Goal: Information Seeking & Learning: Check status

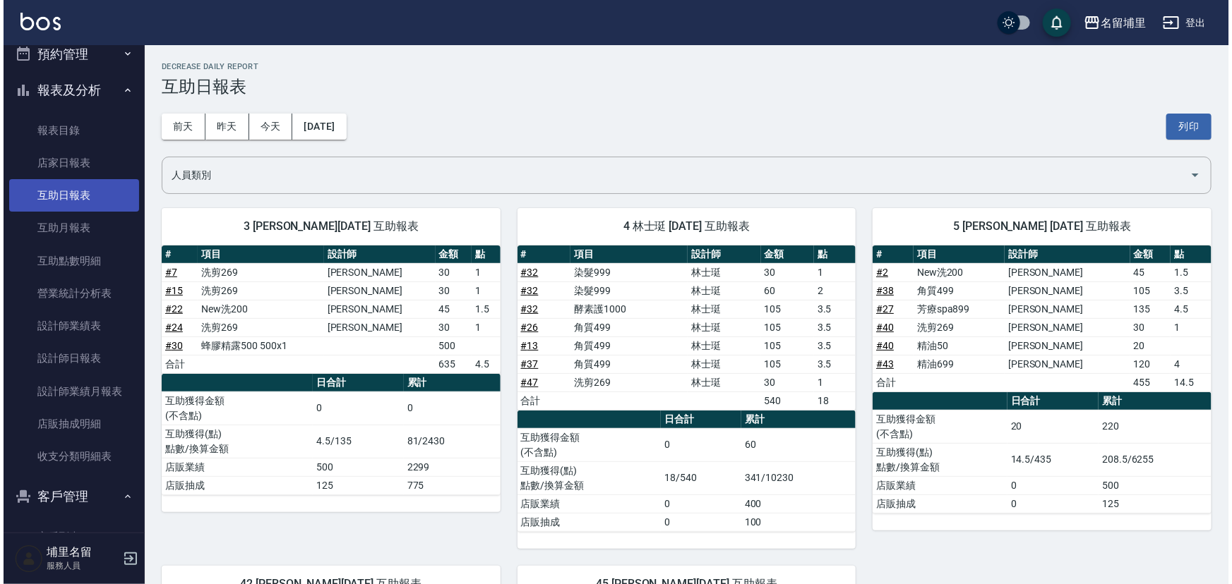
scroll to position [31, 0]
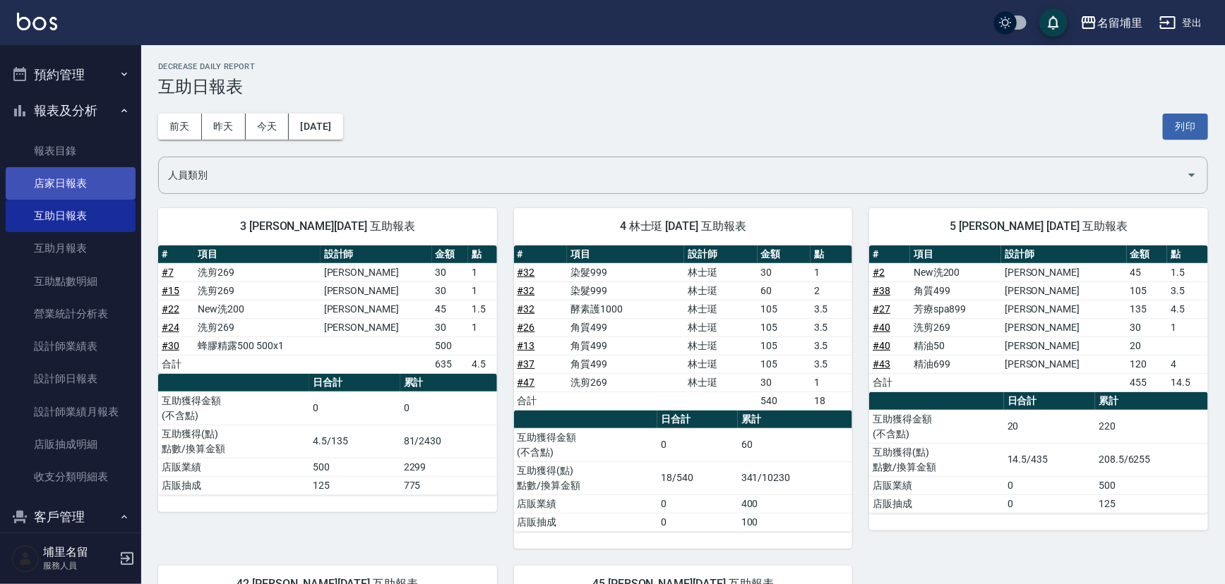
click at [59, 184] on link "店家日報表" at bounding box center [71, 183] width 130 height 32
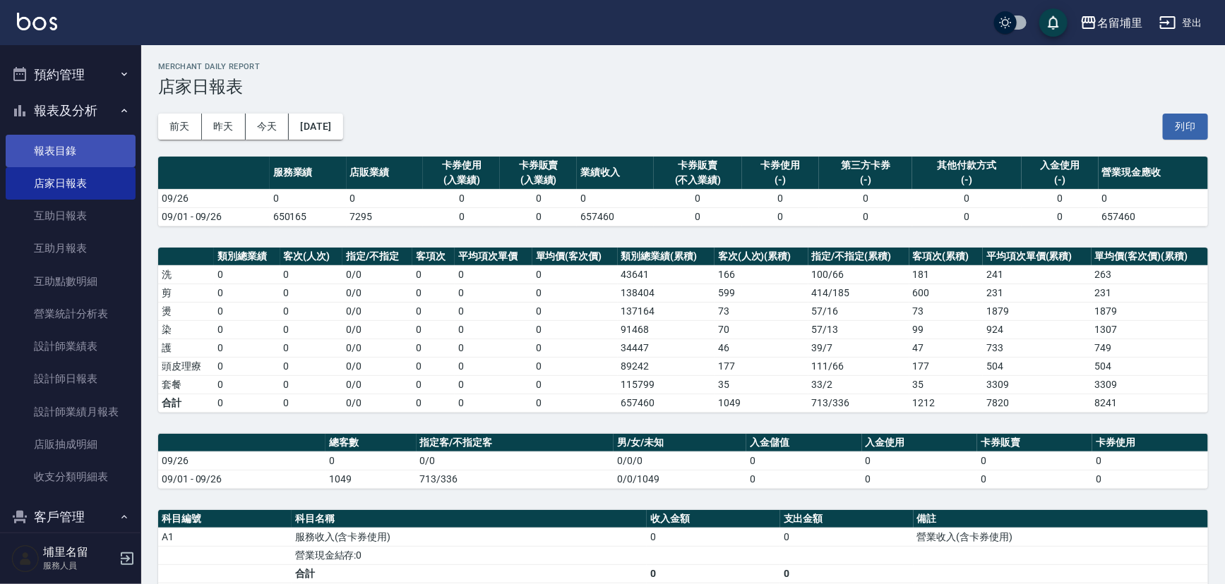
click at [92, 159] on link "報表目錄" at bounding box center [71, 151] width 130 height 32
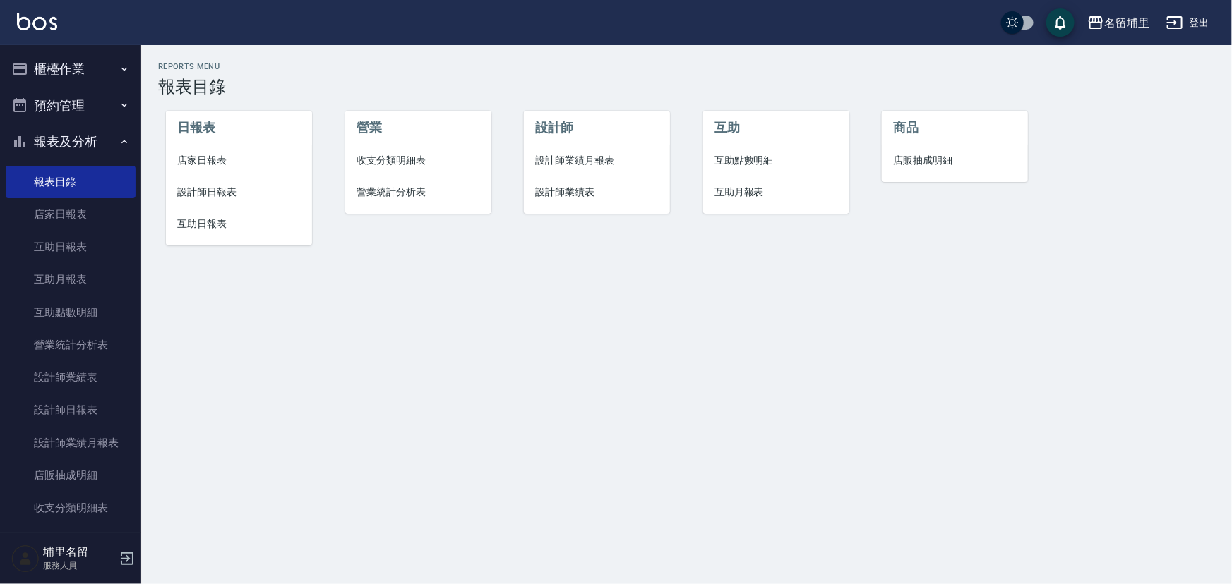
click at [62, 73] on button "櫃檯作業" at bounding box center [71, 69] width 130 height 37
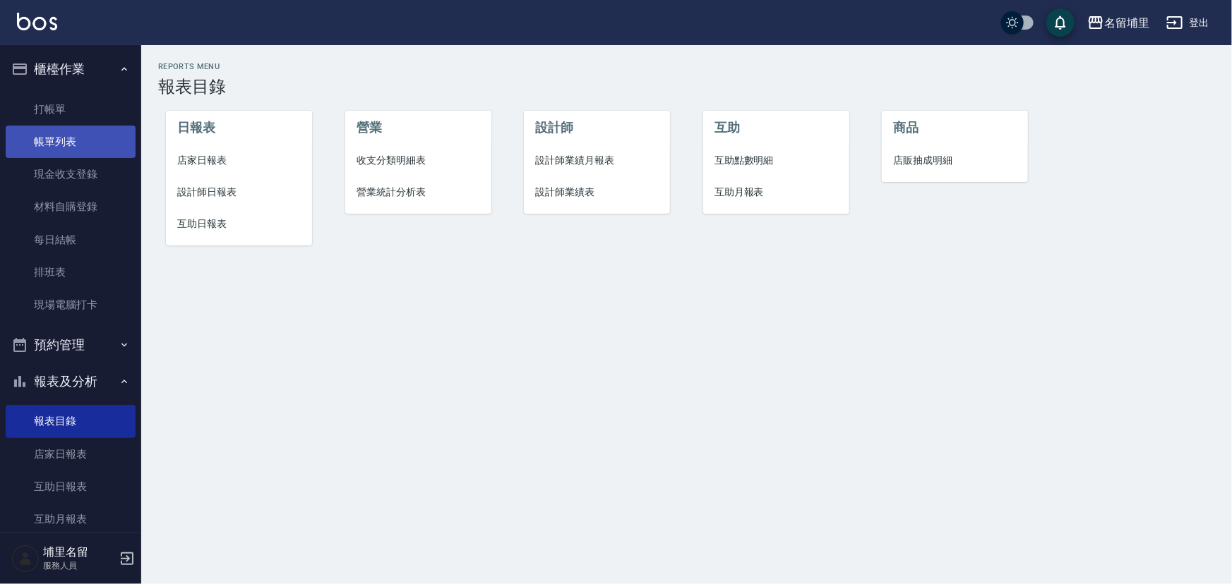
click at [83, 146] on link "帳單列表" at bounding box center [71, 142] width 130 height 32
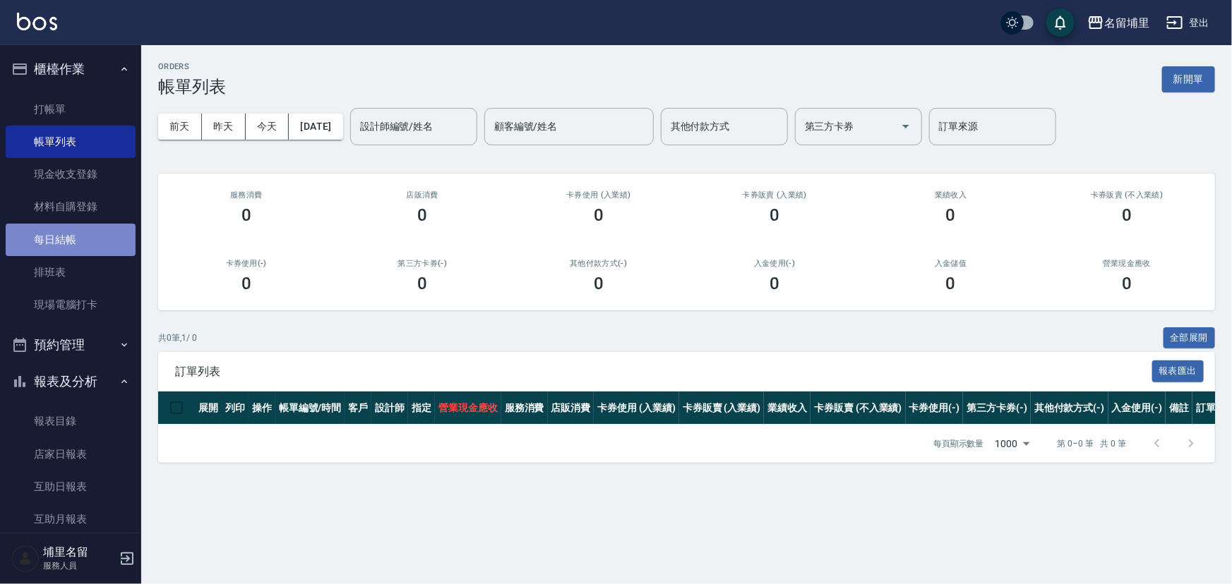
click at [71, 246] on link "每日結帳" at bounding box center [71, 240] width 130 height 32
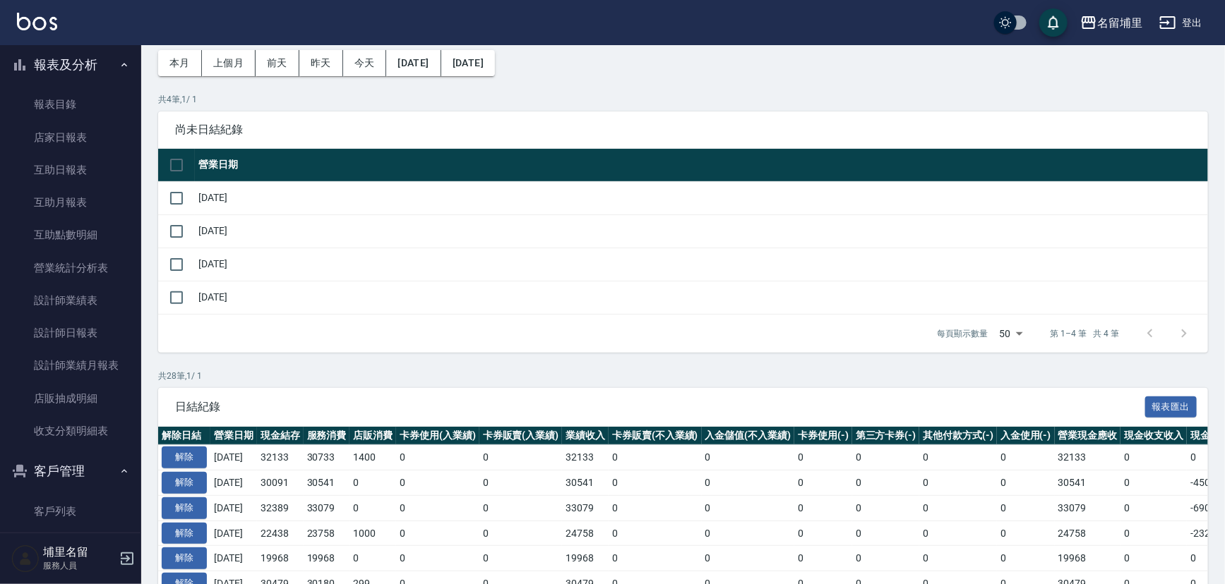
scroll to position [320, 0]
click at [97, 325] on link "設計師日報表" at bounding box center [71, 329] width 130 height 32
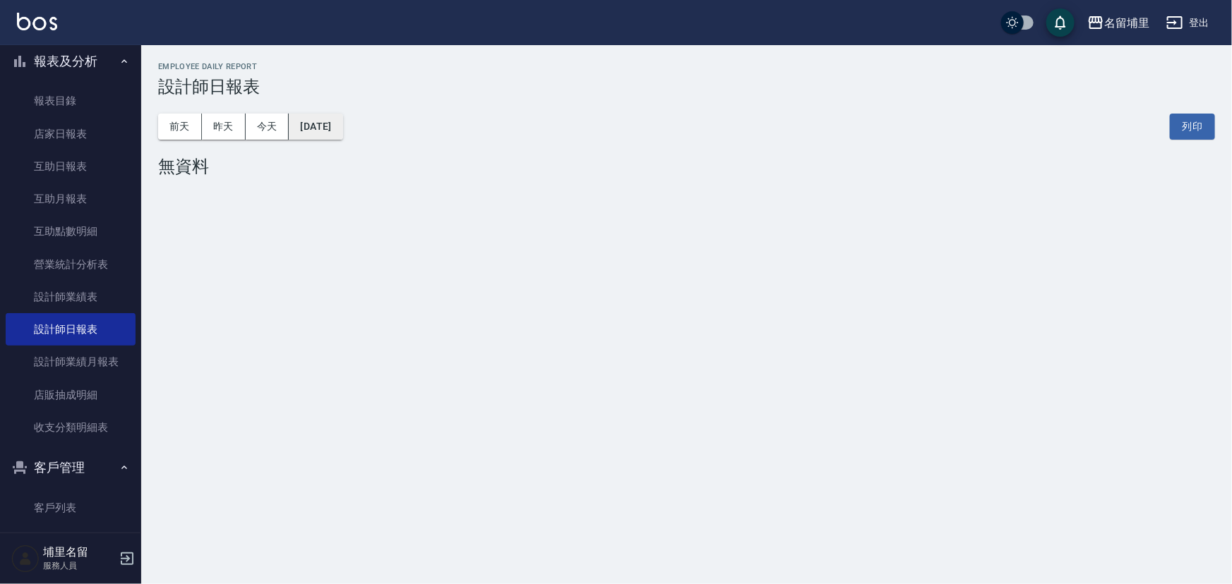
click at [342, 126] on button "[DATE]" at bounding box center [316, 127] width 54 height 26
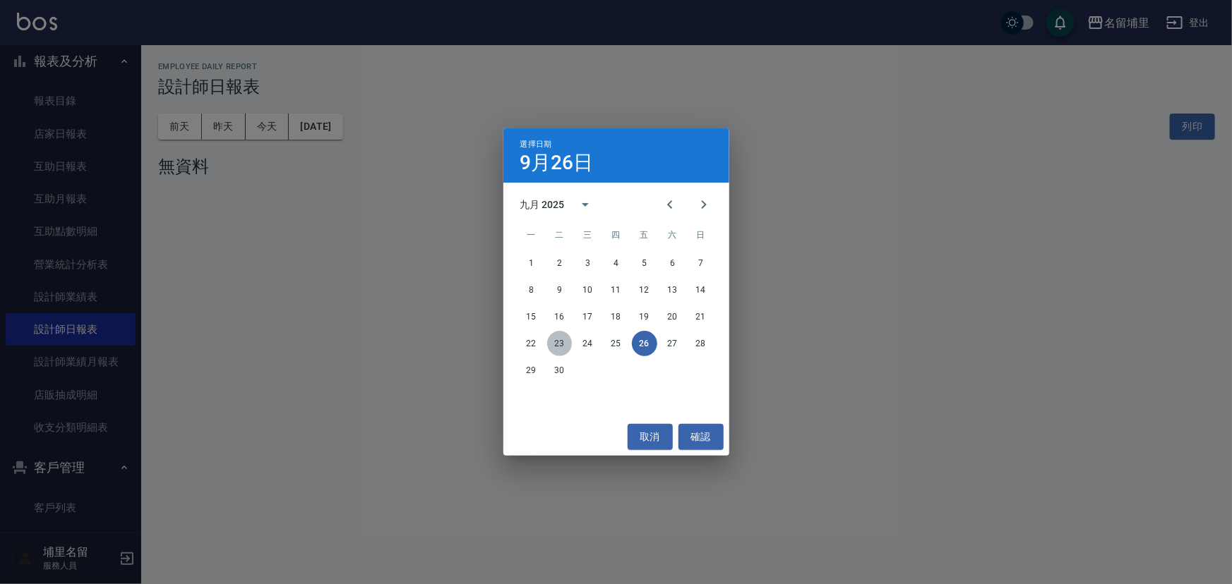
click at [551, 343] on button "23" at bounding box center [559, 343] width 25 height 25
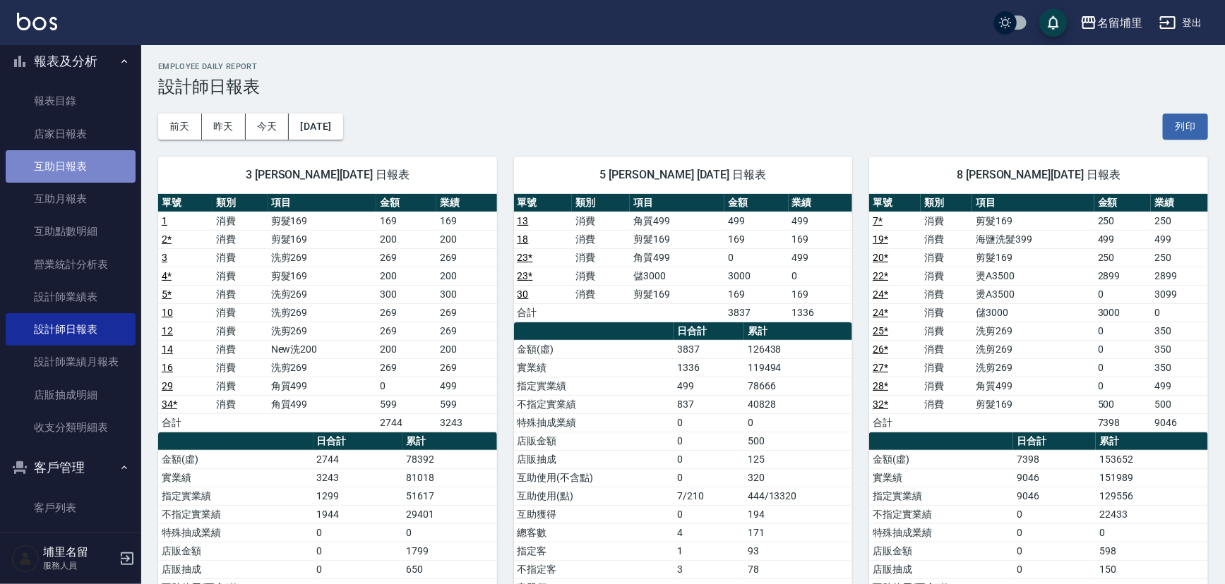
click at [87, 165] on link "互助日報表" at bounding box center [71, 166] width 130 height 32
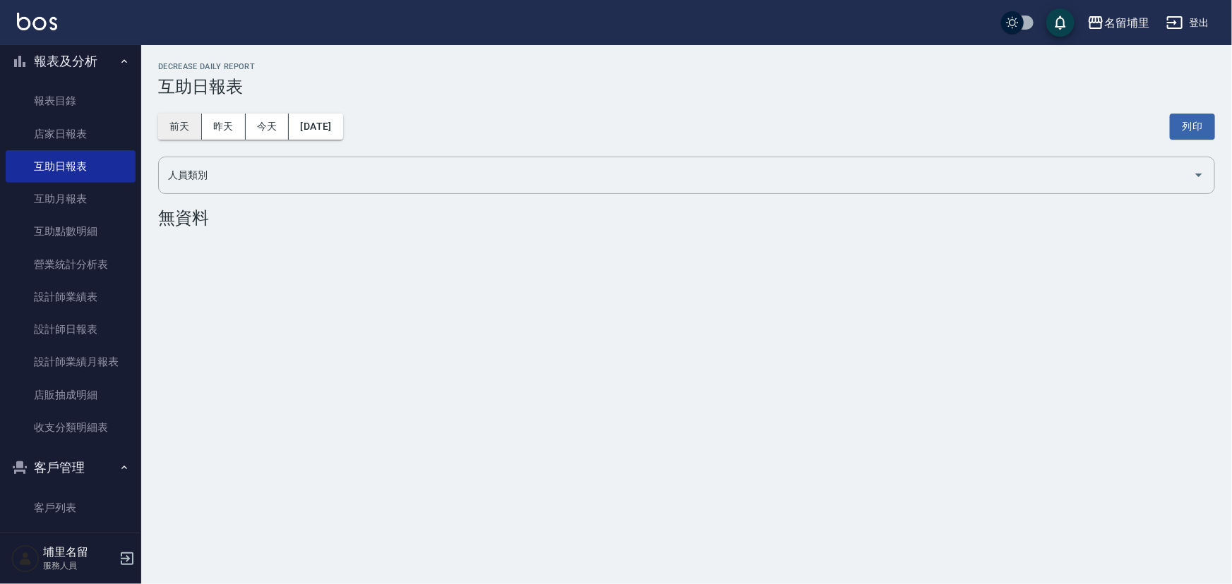
click at [196, 128] on button "前天" at bounding box center [180, 127] width 44 height 26
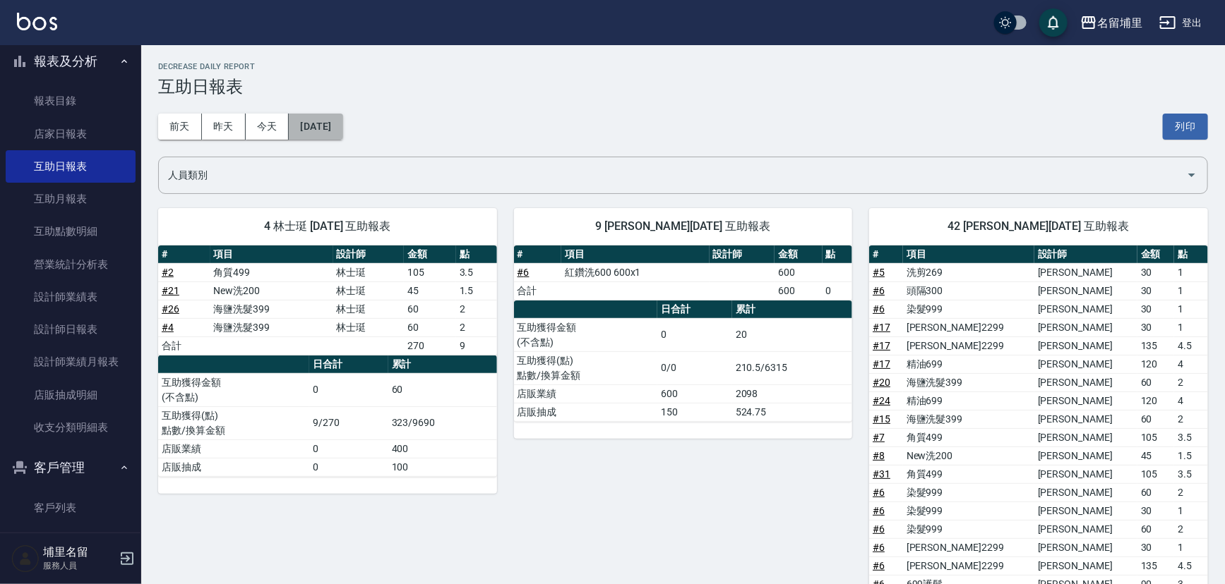
click at [335, 128] on button "[DATE]" at bounding box center [316, 127] width 54 height 26
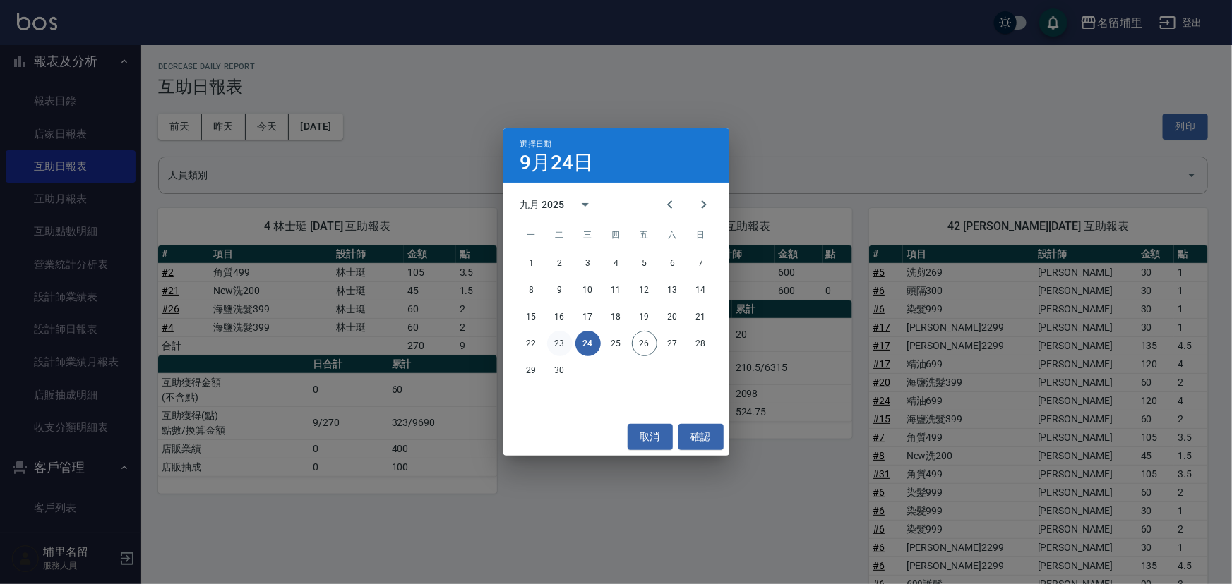
click at [556, 338] on button "23" at bounding box center [559, 343] width 25 height 25
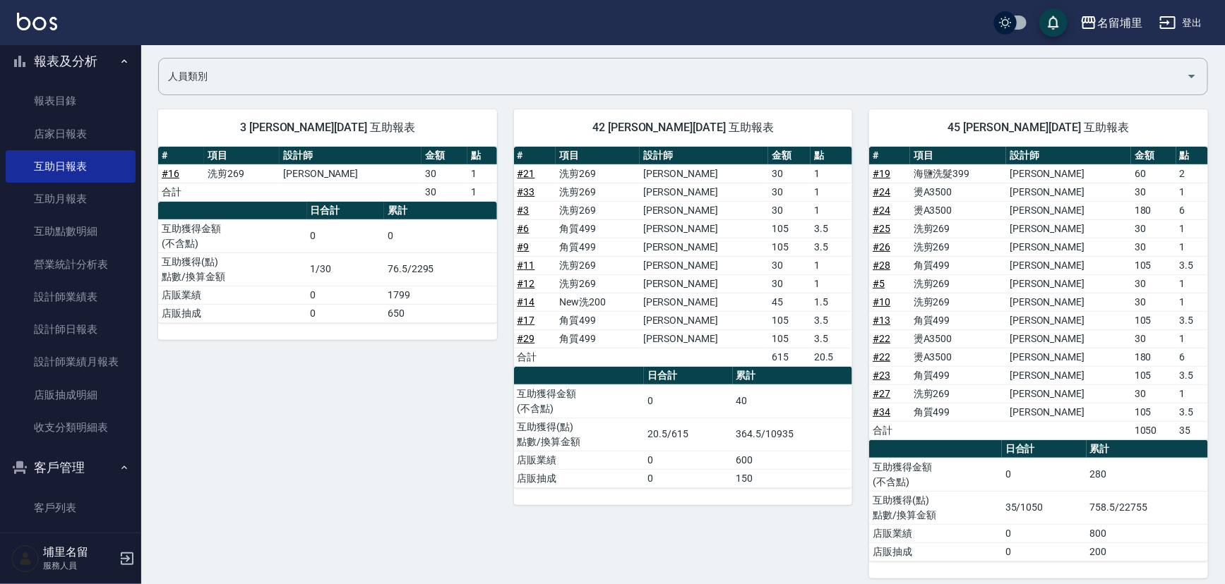
scroll to position [107, 0]
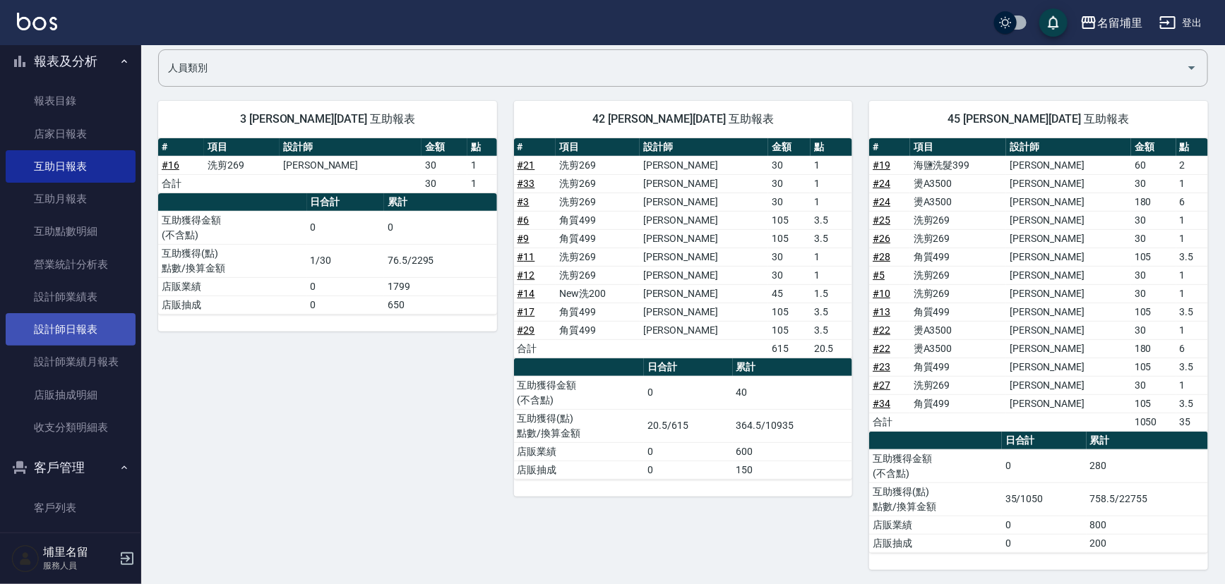
click at [71, 338] on link "設計師日報表" at bounding box center [71, 329] width 130 height 32
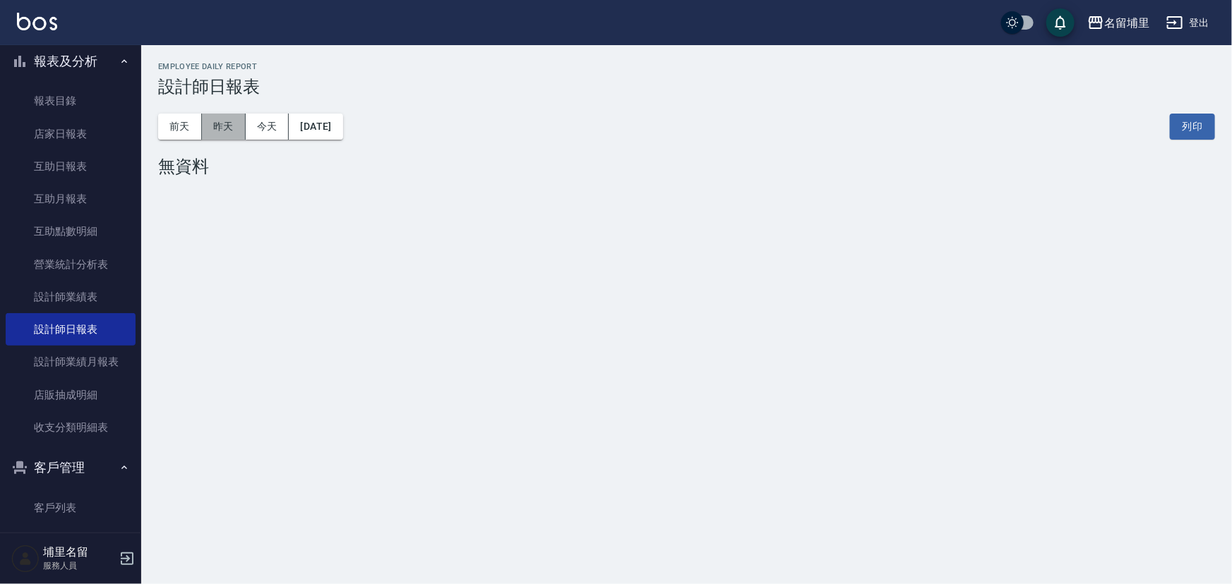
click at [221, 124] on button "昨天" at bounding box center [224, 127] width 44 height 26
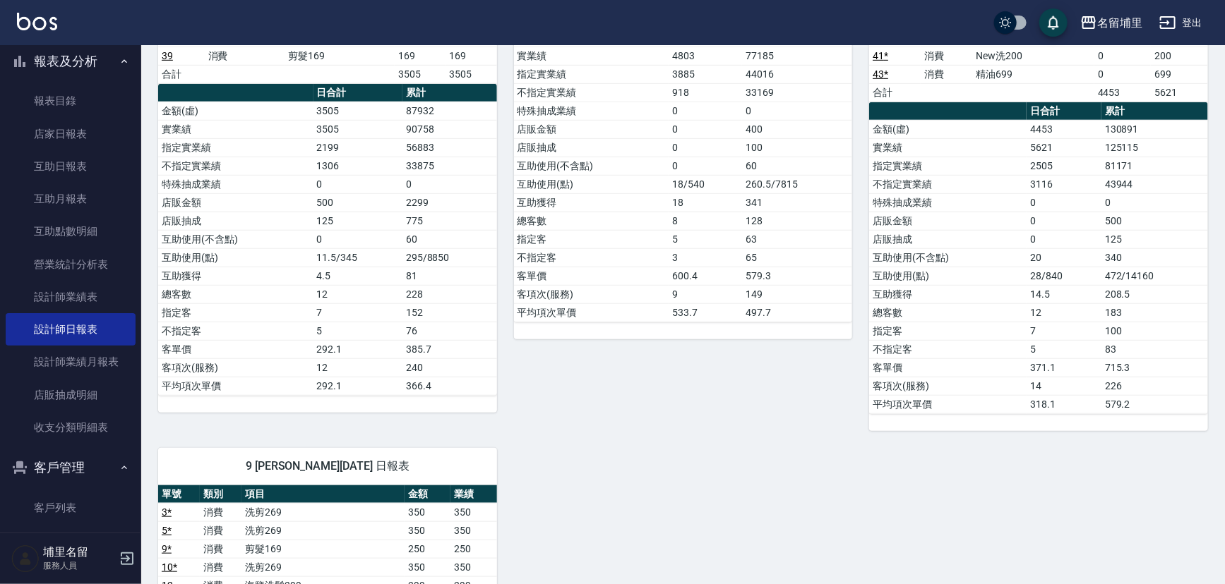
scroll to position [385, 0]
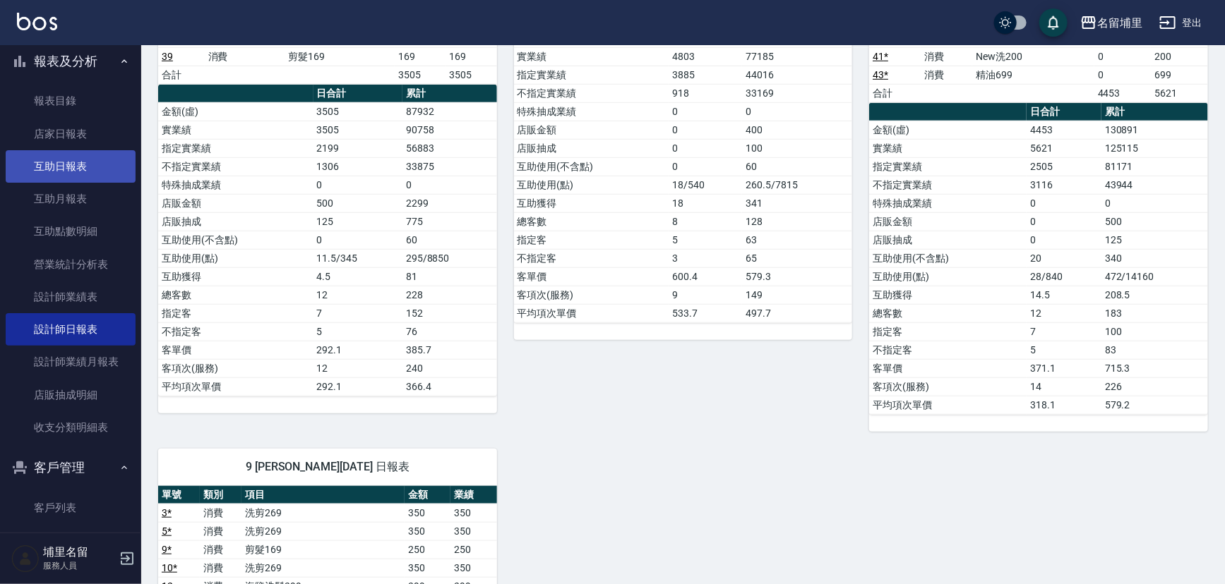
click at [66, 166] on link "互助日報表" at bounding box center [71, 166] width 130 height 32
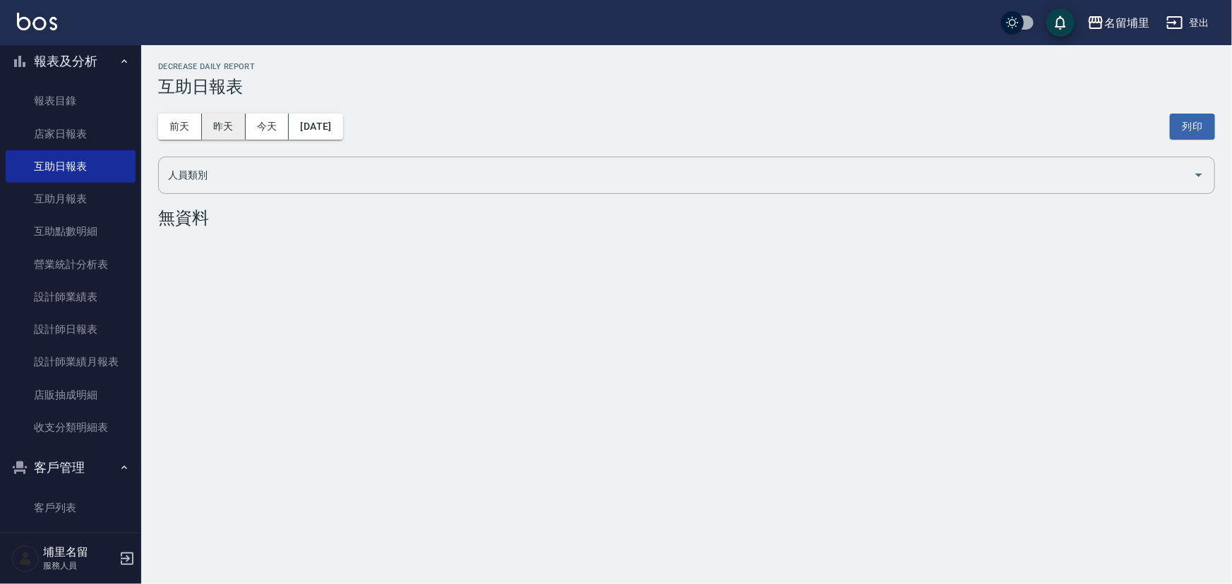
click at [214, 124] on button "昨天" at bounding box center [224, 127] width 44 height 26
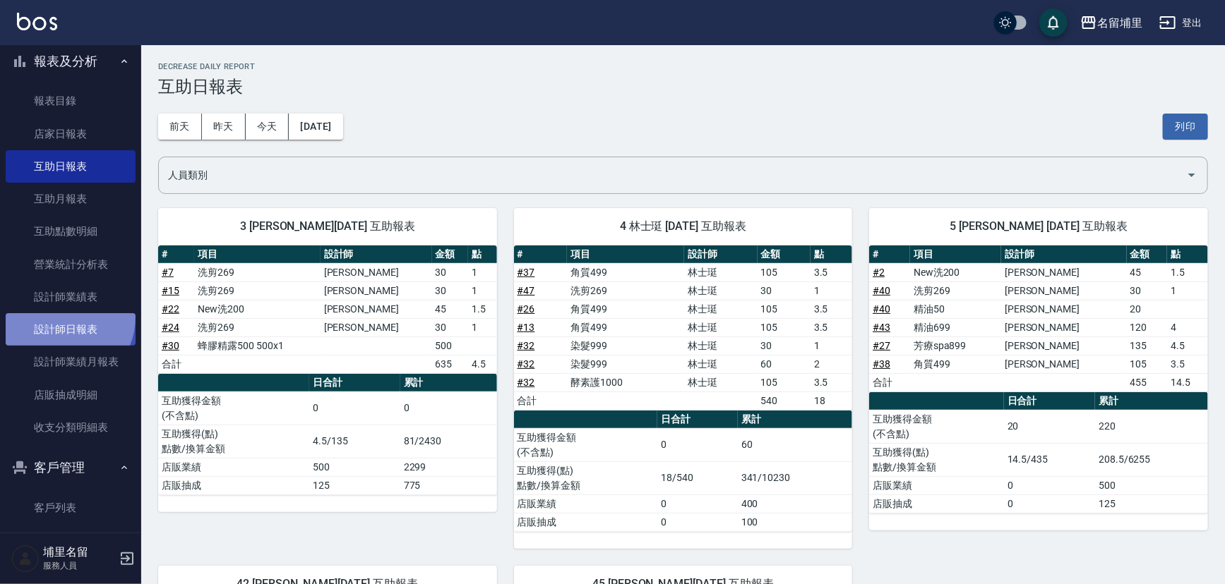
click at [59, 316] on link "設計師日報表" at bounding box center [71, 329] width 130 height 32
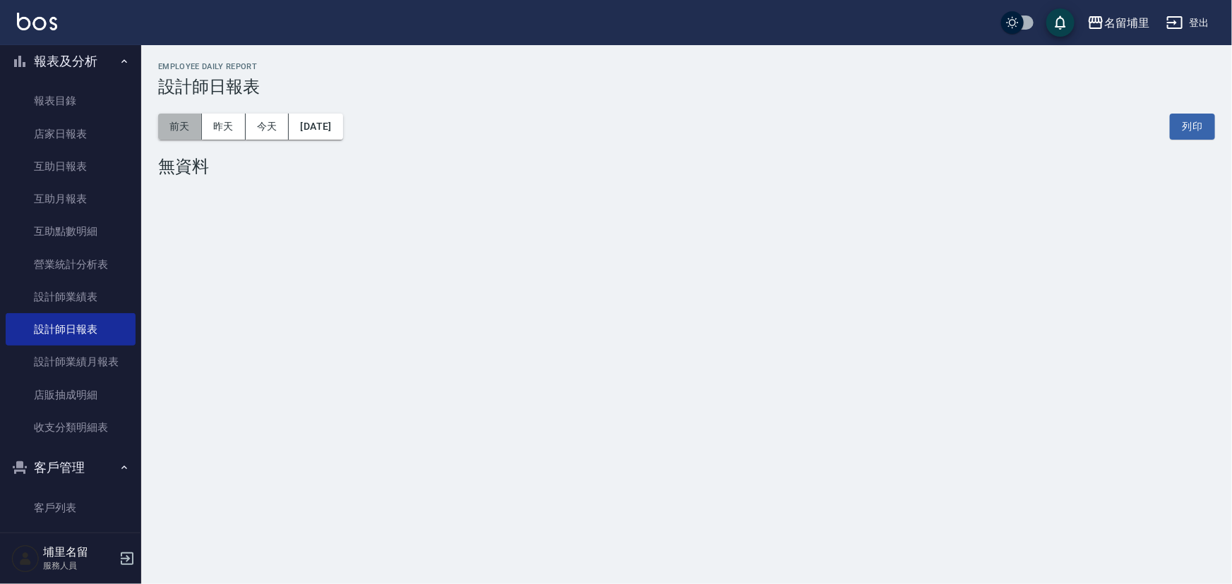
click at [194, 122] on button "前天" at bounding box center [180, 127] width 44 height 26
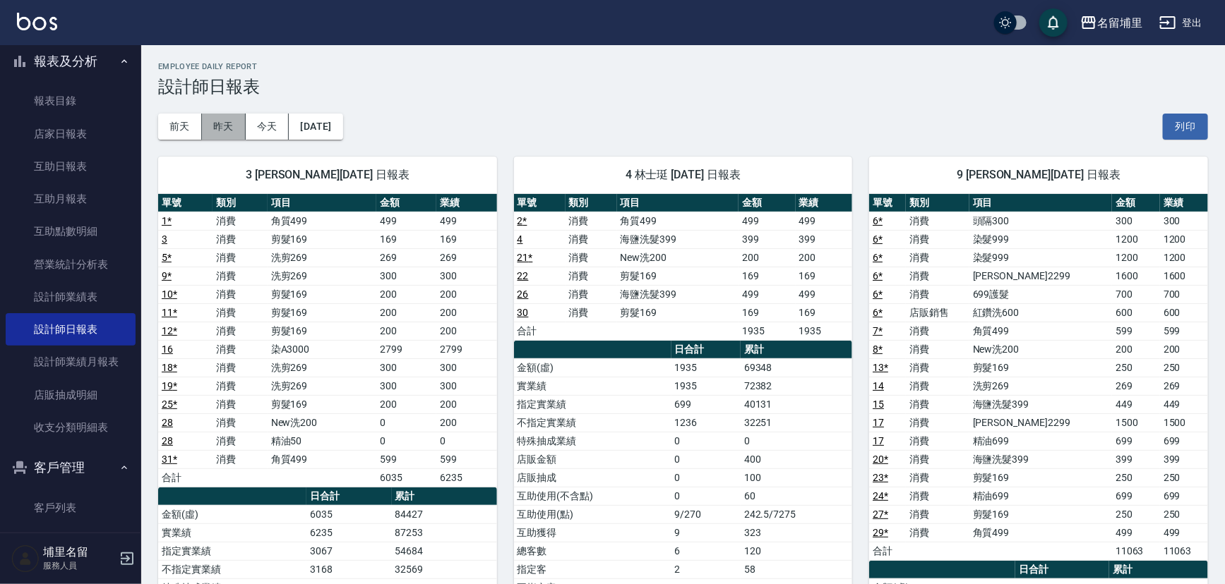
click at [217, 122] on button "昨天" at bounding box center [224, 127] width 44 height 26
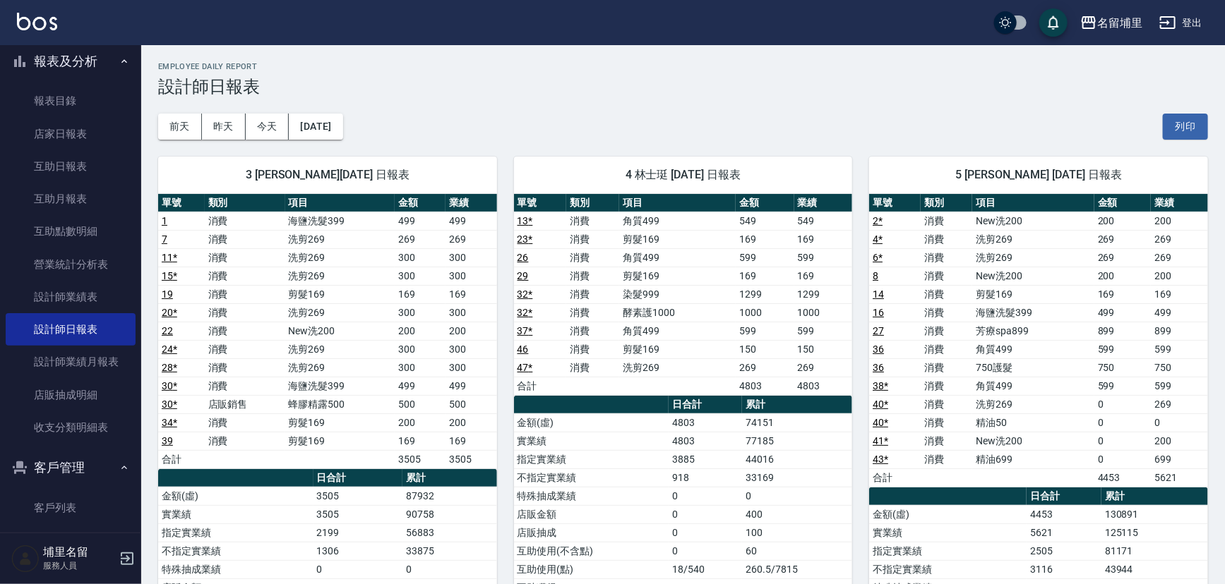
click at [348, 140] on div "3 [PERSON_NAME][DATE] 日報表 單號 類別 項目 金額 業績 1 消費 海鹽洗髮399 499 499 7 消費 洗剪269 269 26…" at bounding box center [319, 478] width 356 height 677
click at [342, 127] on button "[DATE]" at bounding box center [316, 127] width 54 height 26
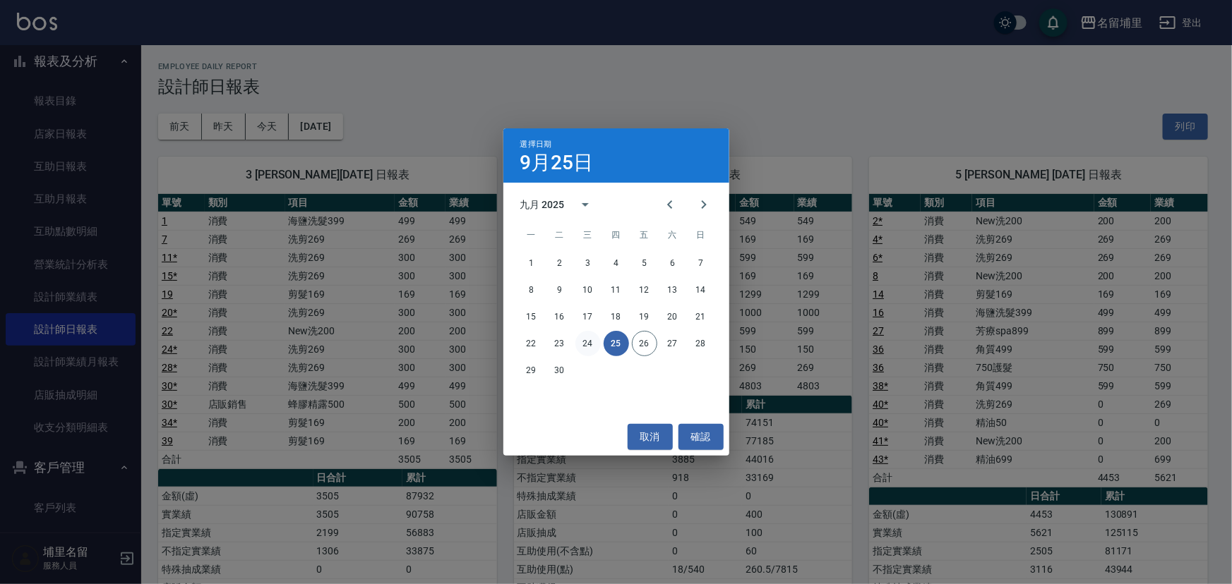
click at [586, 339] on button "24" at bounding box center [587, 343] width 25 height 25
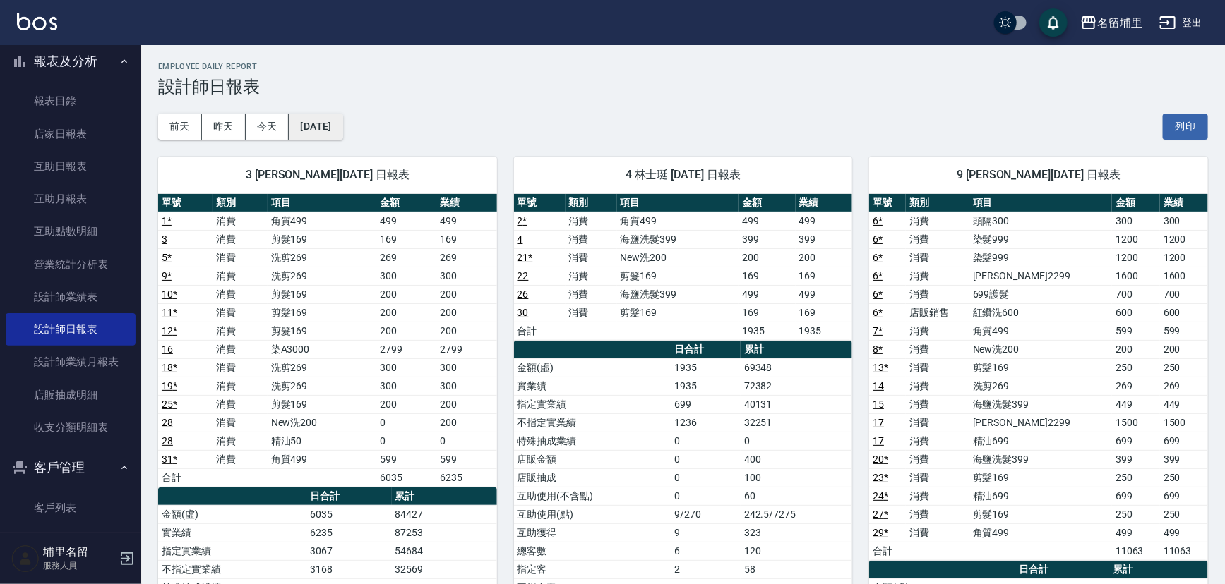
click at [339, 124] on button "[DATE]" at bounding box center [316, 127] width 54 height 26
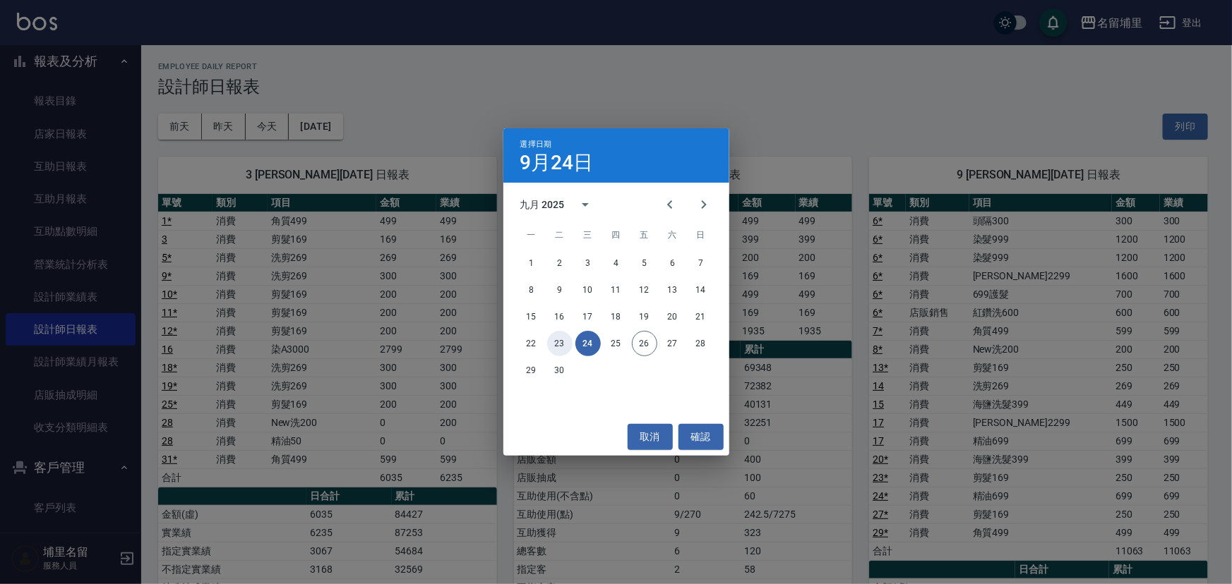
click at [565, 342] on button "23" at bounding box center [559, 343] width 25 height 25
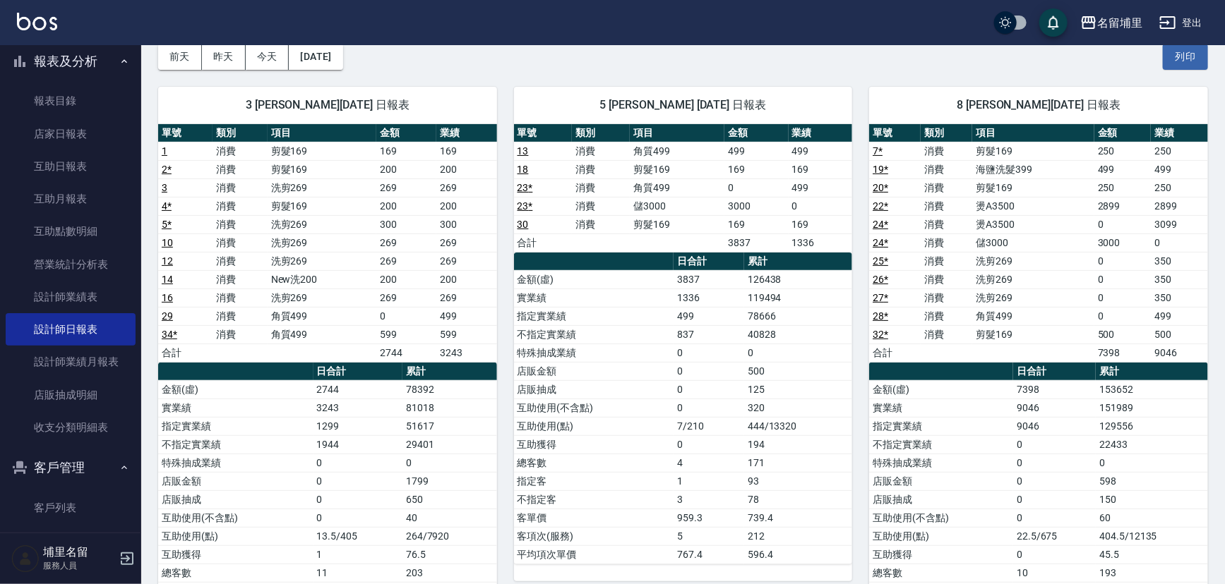
scroll to position [64, 0]
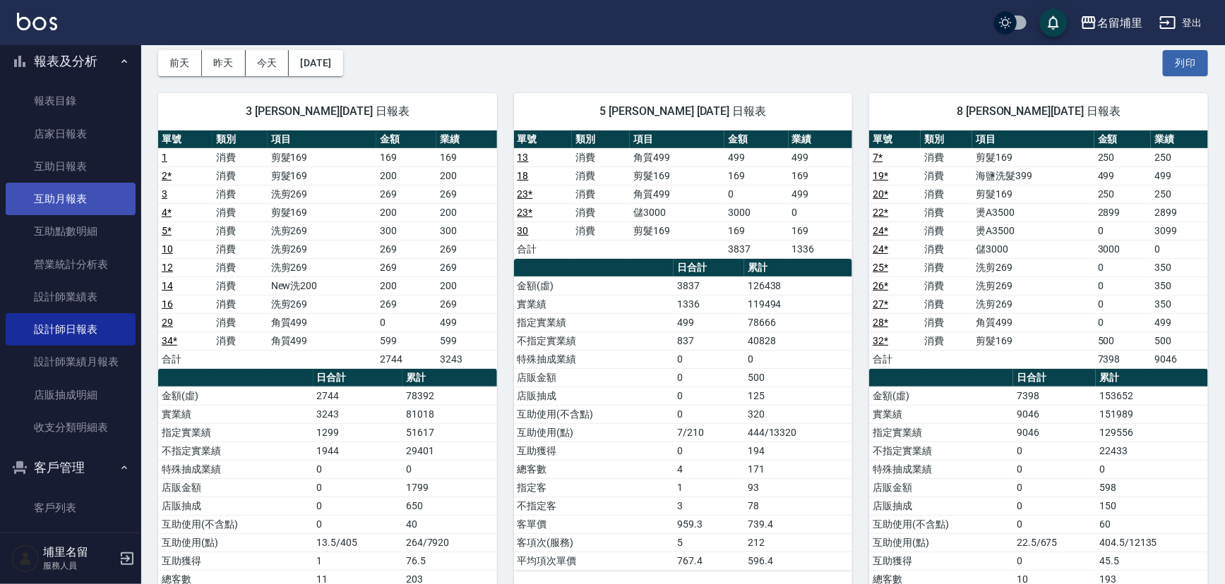
click at [71, 198] on link "互助月報表" at bounding box center [71, 199] width 130 height 32
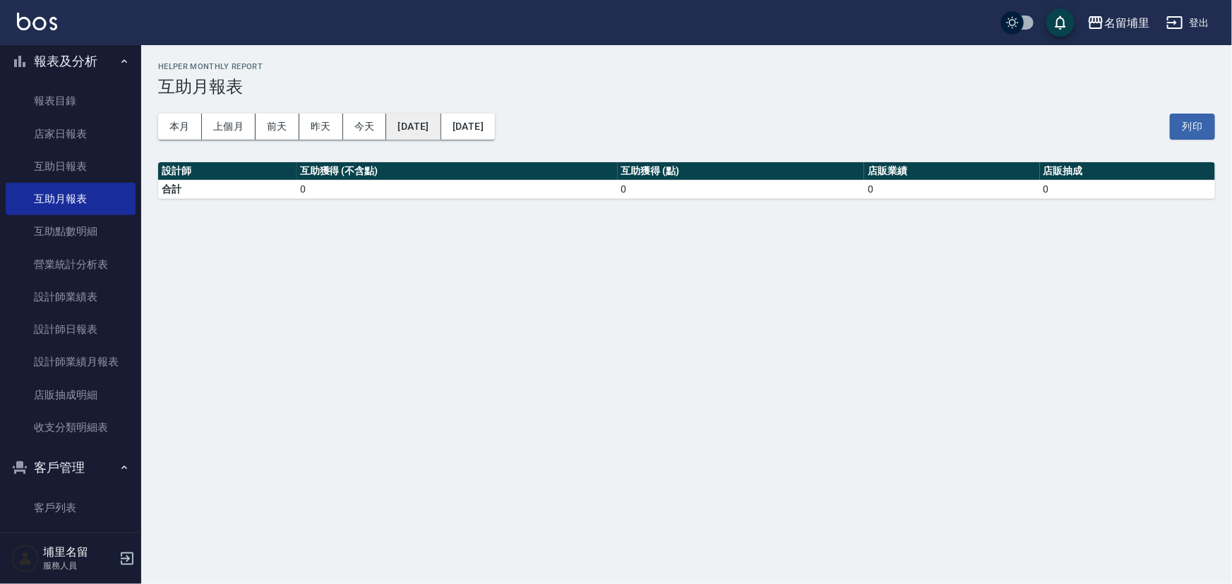
click at [440, 122] on button "[DATE]" at bounding box center [413, 127] width 54 height 26
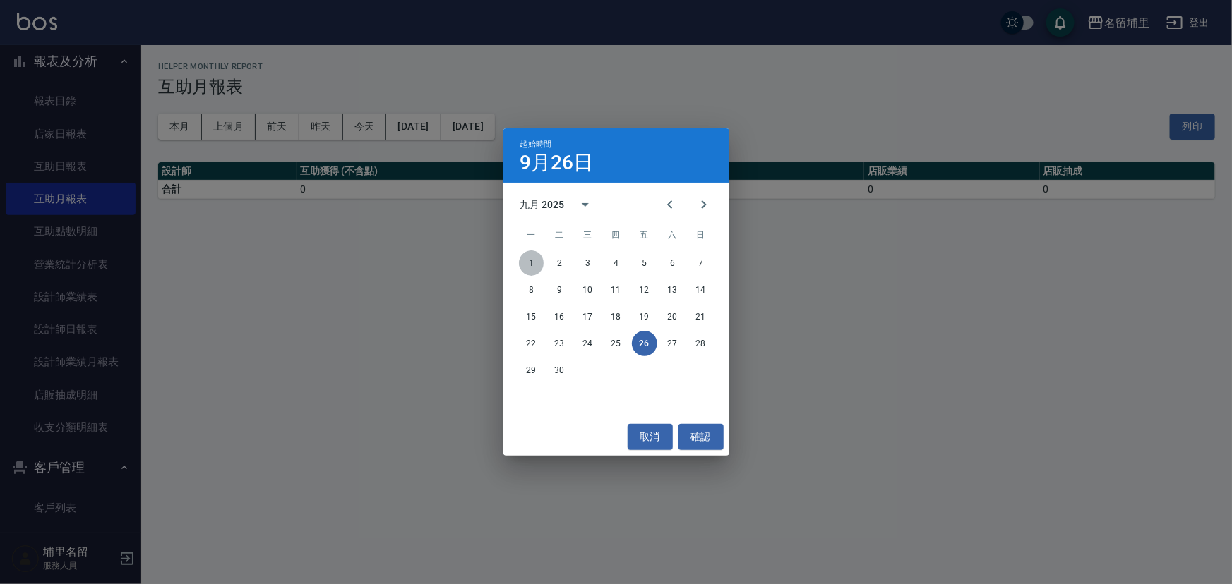
click at [536, 258] on button "1" at bounding box center [531, 263] width 25 height 25
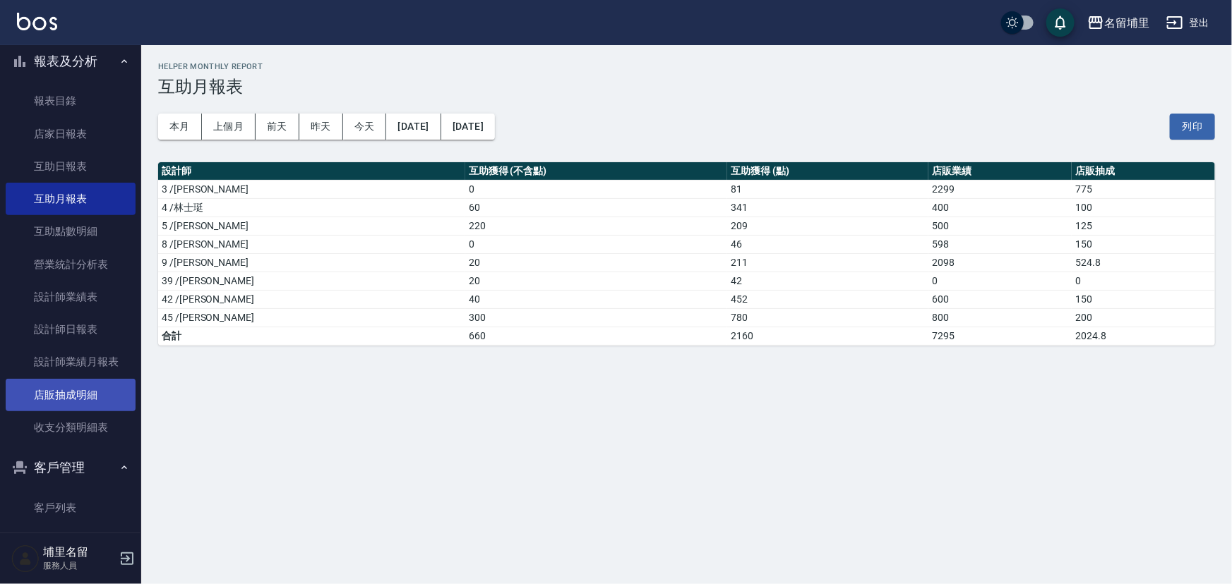
click at [85, 398] on link "店販抽成明細" at bounding box center [71, 395] width 130 height 32
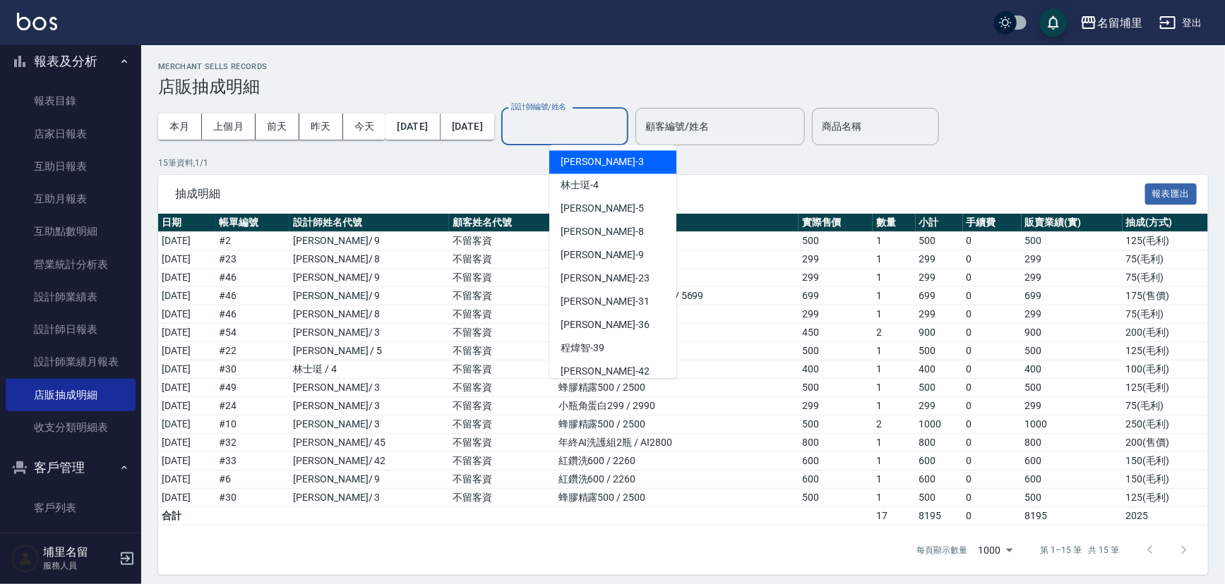
click at [622, 131] on input "設計師編號/姓名" at bounding box center [565, 126] width 114 height 25
click at [607, 156] on div "[PERSON_NAME]-3" at bounding box center [612, 161] width 127 height 23
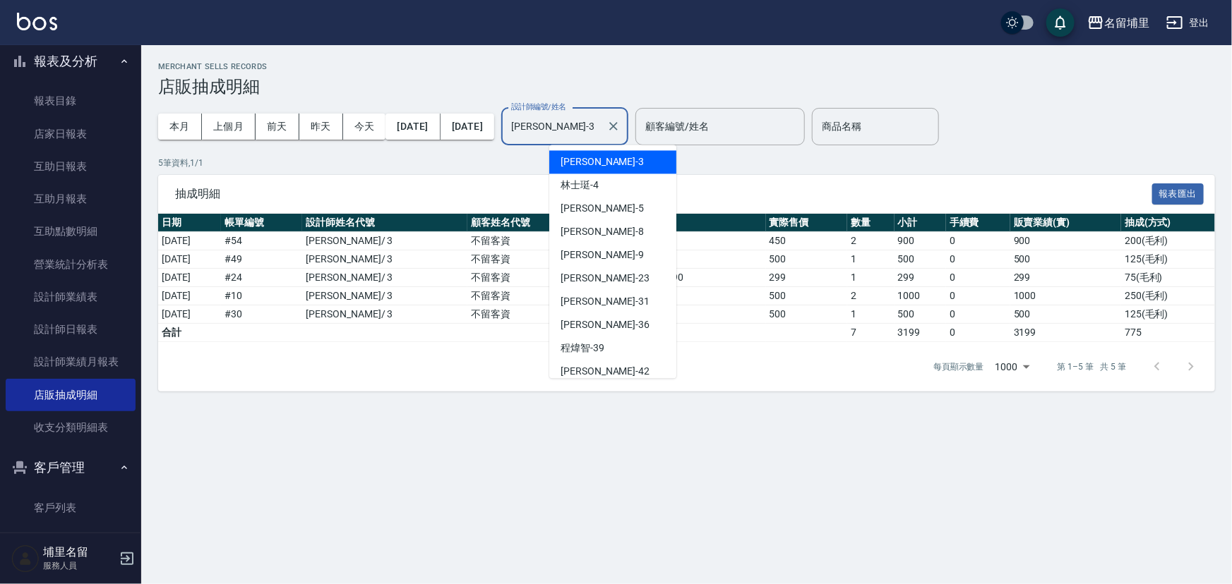
drag, startPoint x: 605, startPoint y: 120, endPoint x: 597, endPoint y: 167, distance: 47.9
click at [601, 120] on input "[PERSON_NAME]-3" at bounding box center [554, 126] width 93 height 25
click at [594, 193] on div "林士珽 -4" at bounding box center [612, 185] width 127 height 23
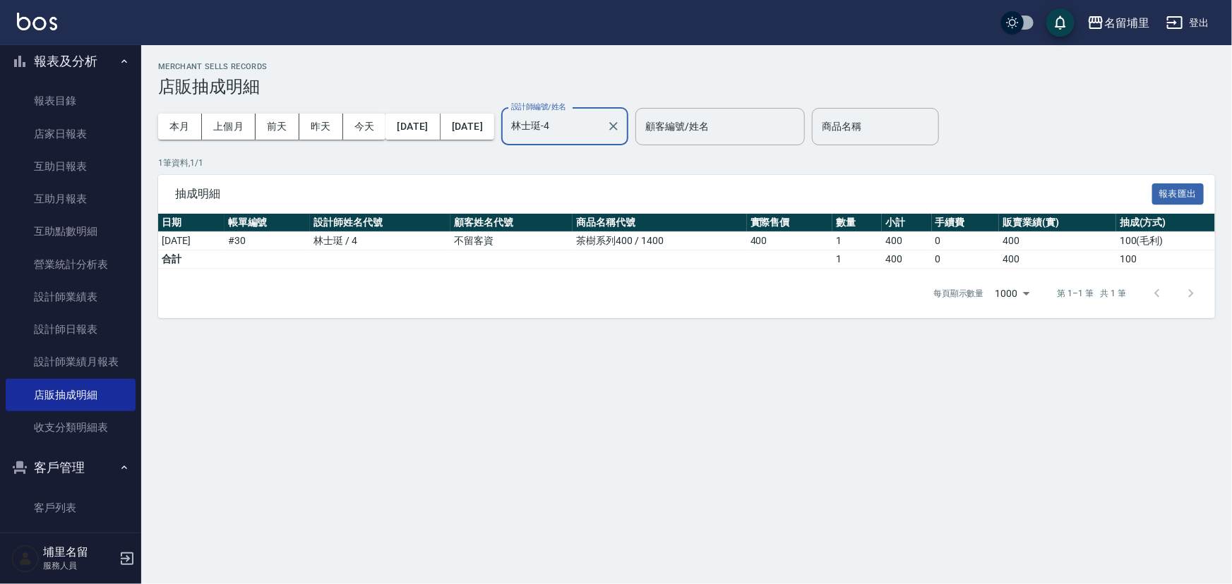
click at [597, 128] on input "林士珽-4" at bounding box center [554, 126] width 93 height 25
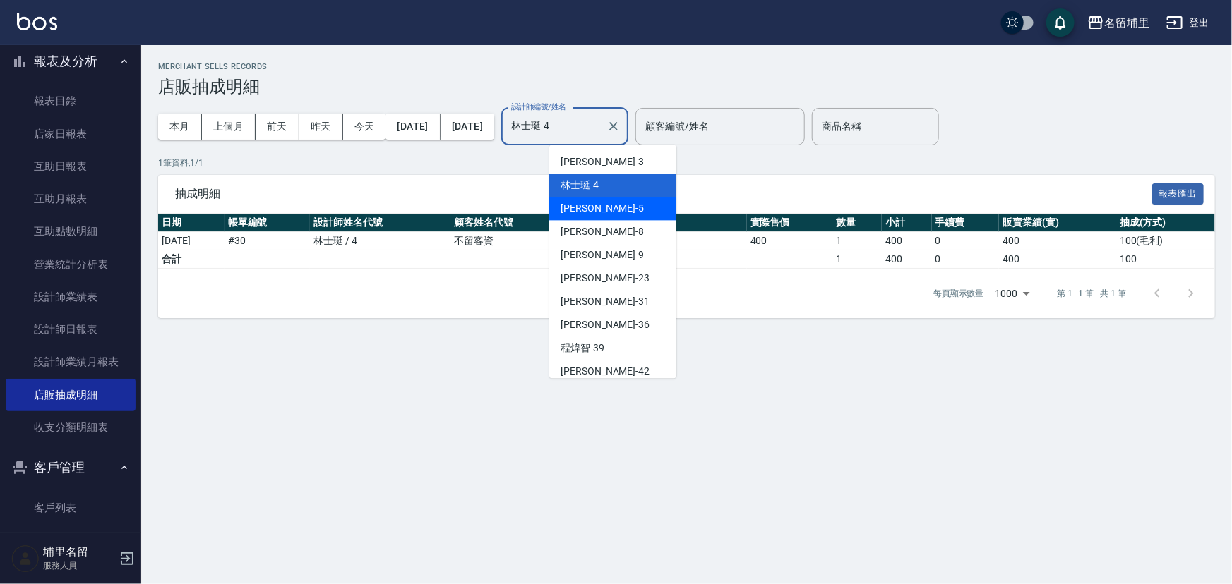
click at [601, 208] on div "[PERSON_NAME] -5" at bounding box center [612, 208] width 127 height 23
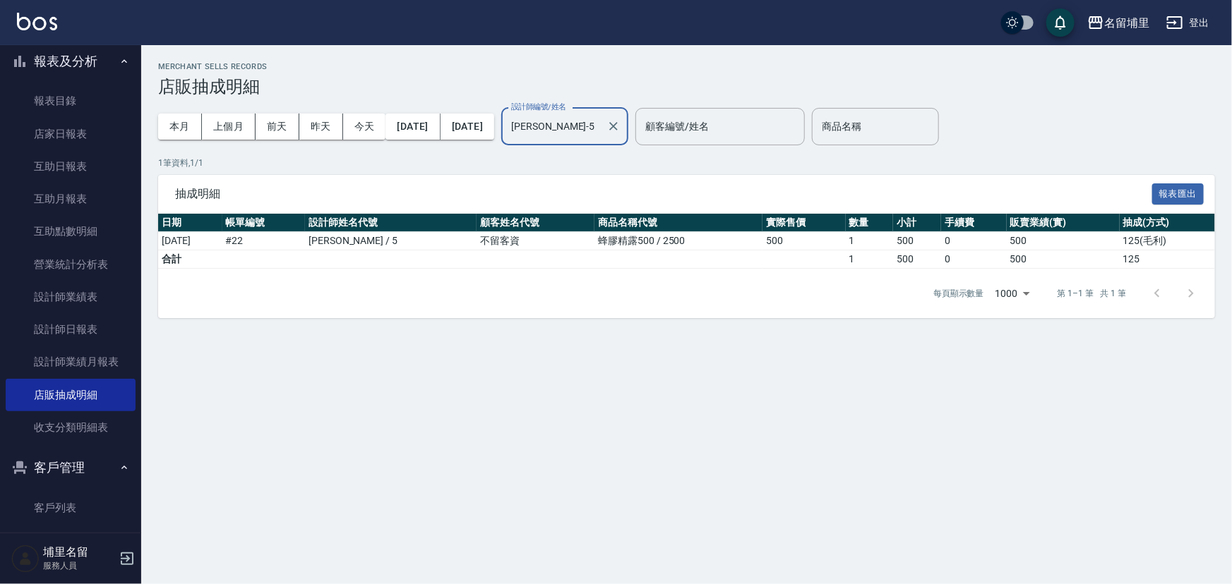
click at [601, 128] on input "[PERSON_NAME]-5" at bounding box center [554, 126] width 93 height 25
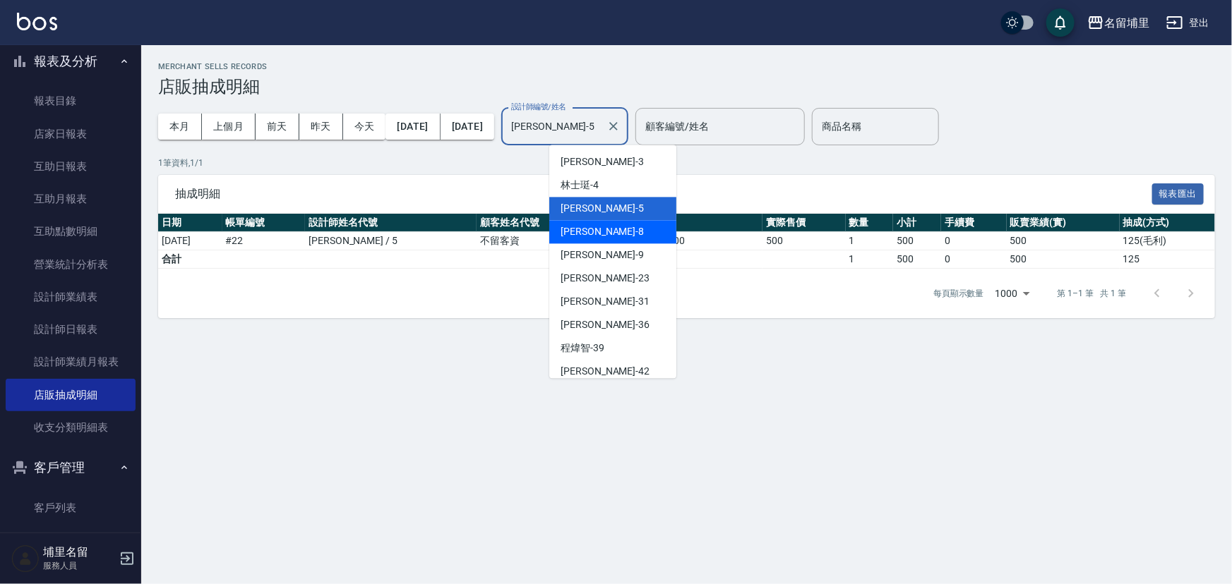
click at [606, 229] on div "[PERSON_NAME]-8" at bounding box center [612, 231] width 127 height 23
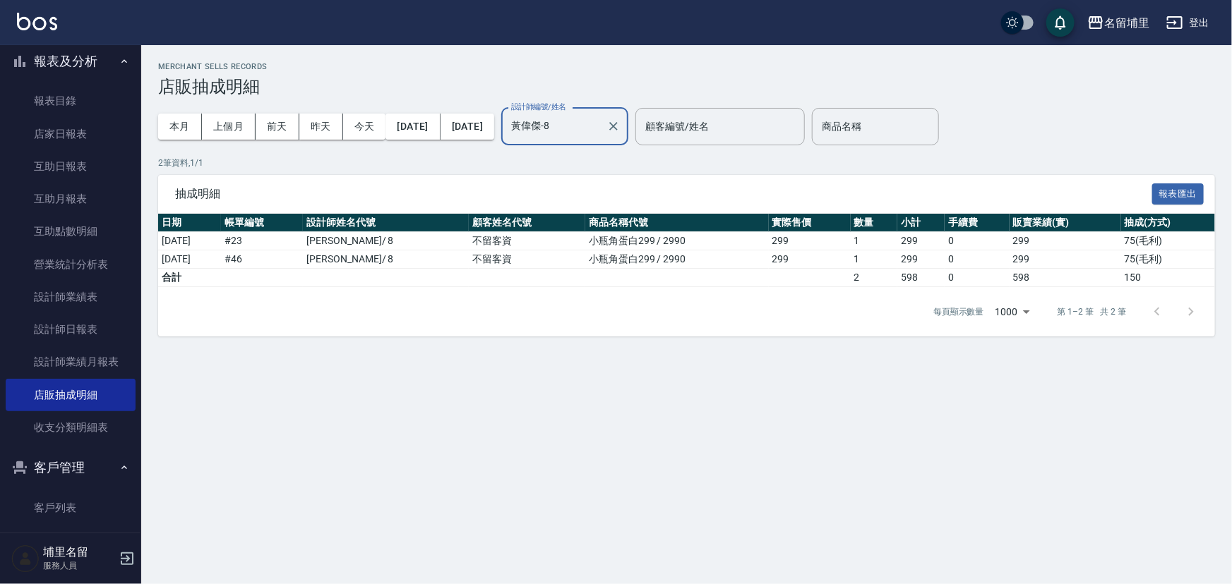
click at [601, 127] on input "黃偉傑-8" at bounding box center [554, 126] width 93 height 25
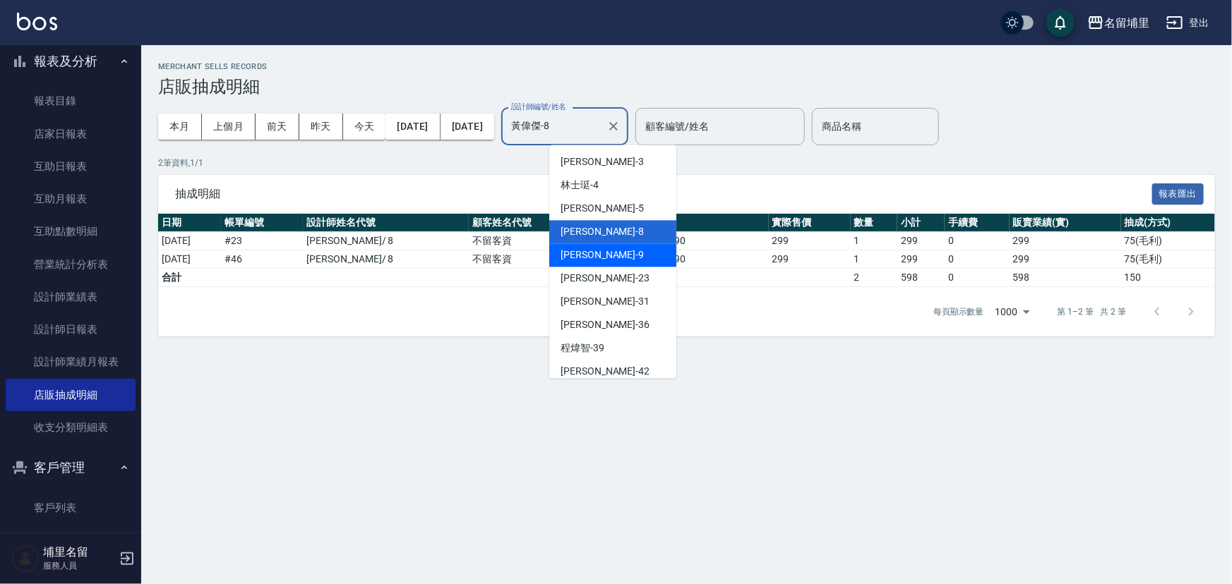
click at [583, 258] on span "[PERSON_NAME]9" at bounding box center [601, 255] width 83 height 15
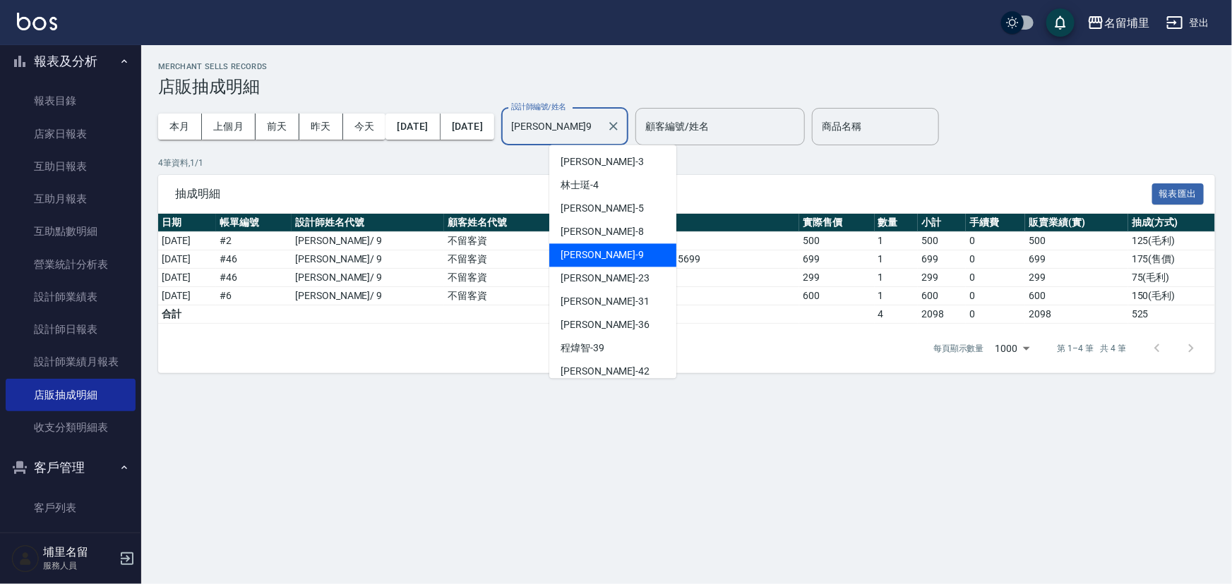
click at [601, 131] on input "[PERSON_NAME]9" at bounding box center [554, 126] width 93 height 25
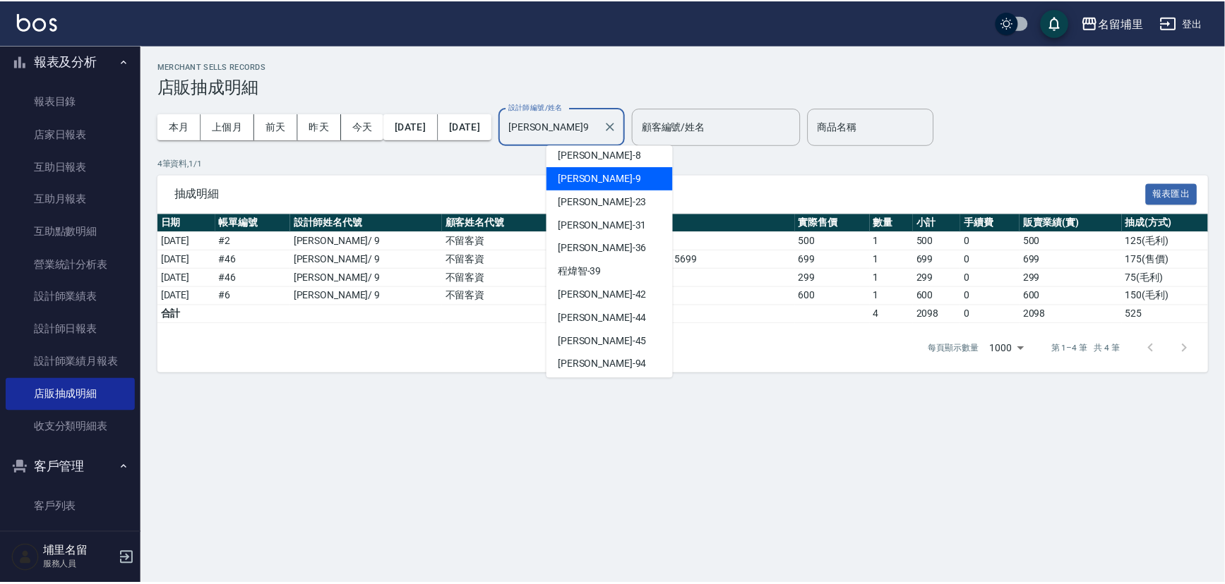
scroll to position [80, 0]
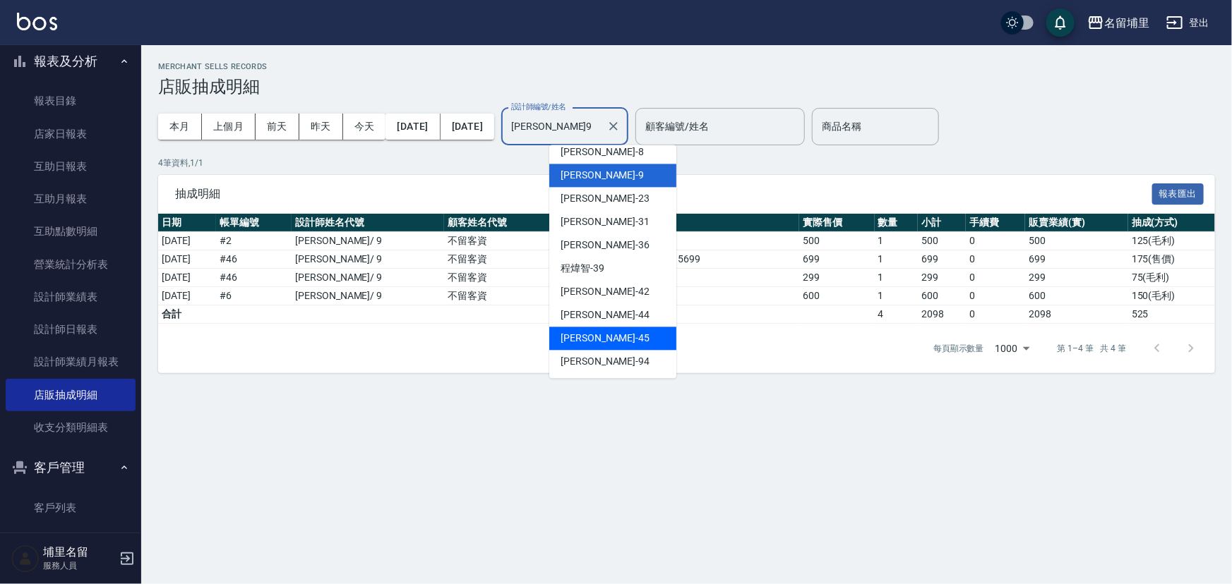
click at [594, 329] on div "[PERSON_NAME]-45" at bounding box center [612, 338] width 127 height 23
type input "[PERSON_NAME]-45"
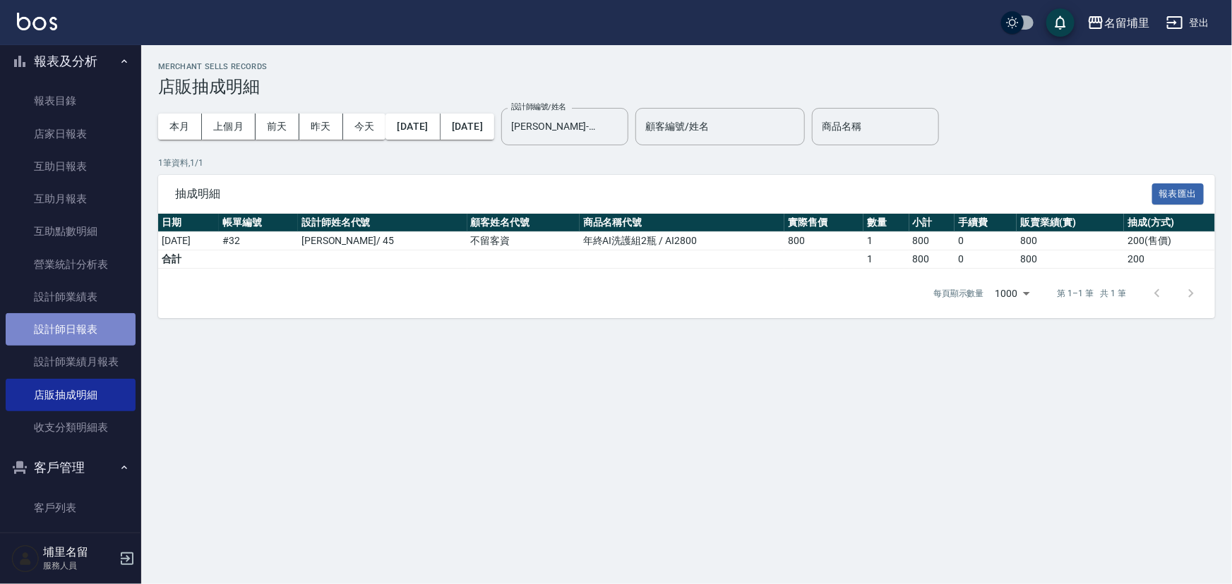
click at [79, 327] on link "設計師日報表" at bounding box center [71, 329] width 130 height 32
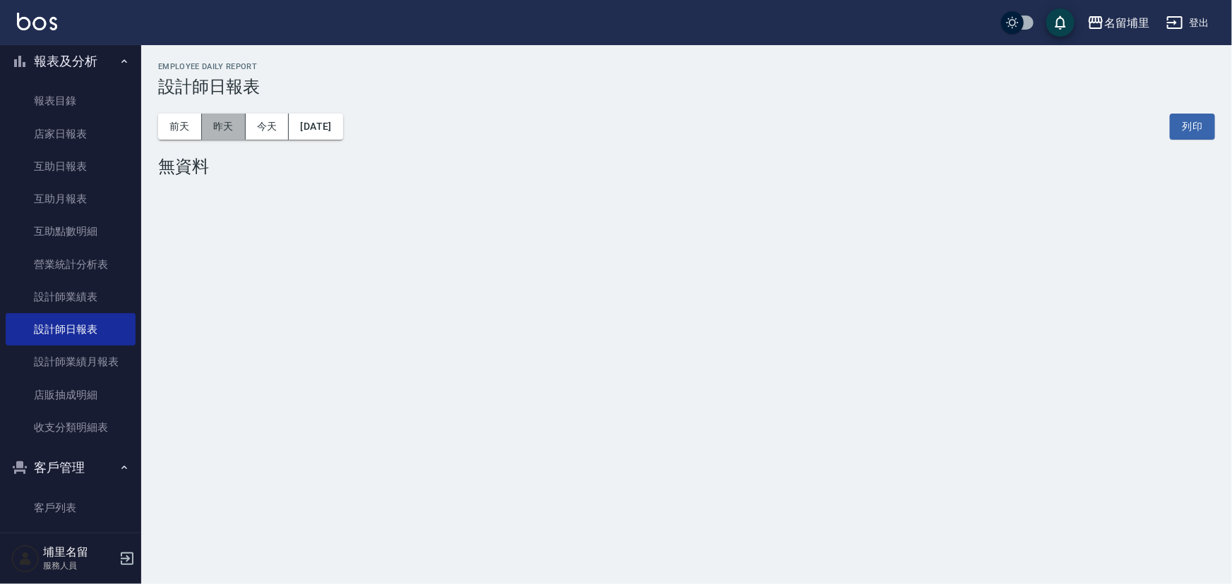
click at [227, 131] on button "昨天" at bounding box center [224, 127] width 44 height 26
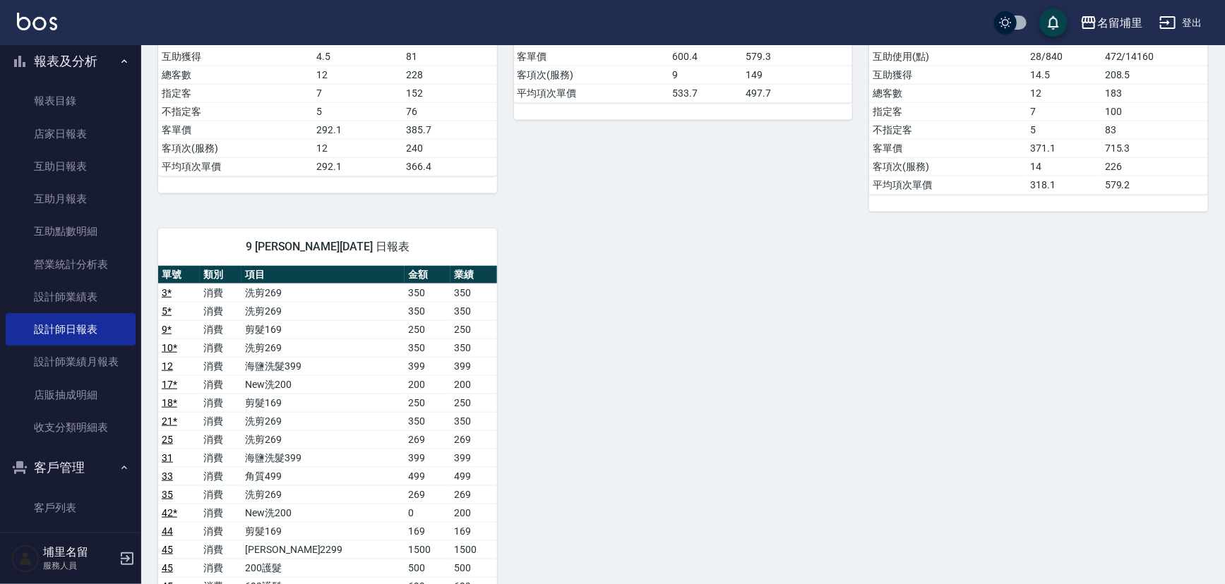
scroll to position [769, 0]
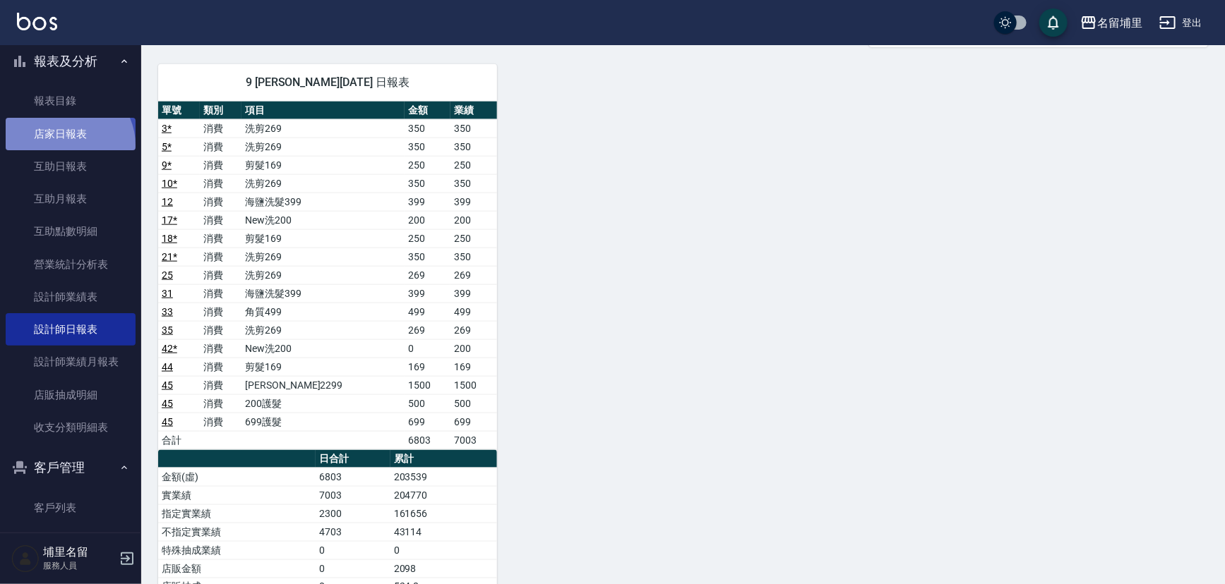
click at [67, 145] on link "店家日報表" at bounding box center [71, 134] width 130 height 32
